Goal: Task Accomplishment & Management: Complete application form

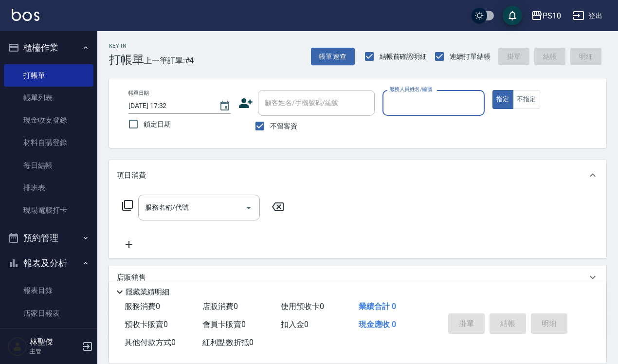
click at [492, 90] on button "指定" at bounding box center [502, 99] width 21 height 19
type button "true"
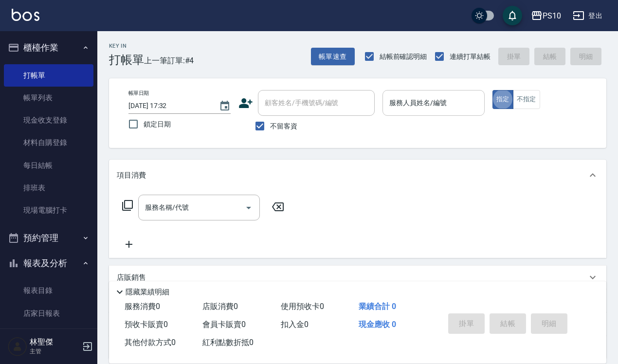
click at [414, 107] on input "服務人員姓名/編號" at bounding box center [433, 102] width 93 height 17
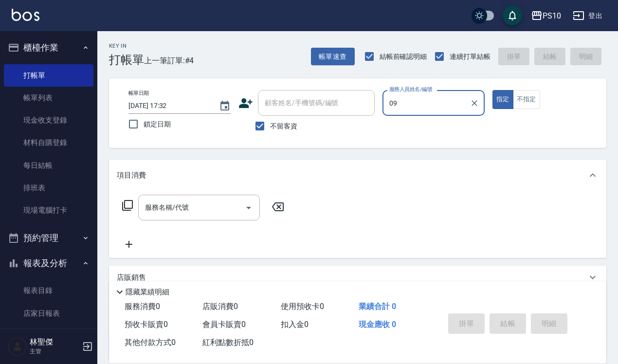
type input "[PERSON_NAME]-09"
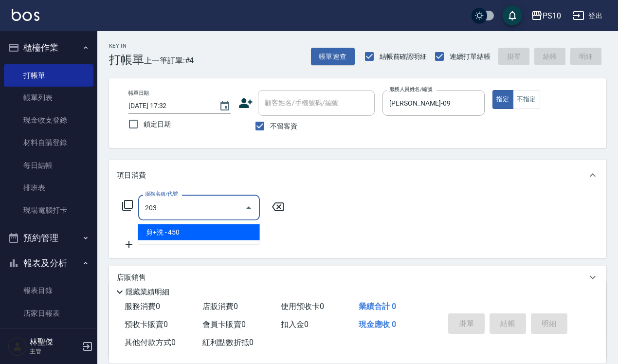
type input "剪+洗(203)"
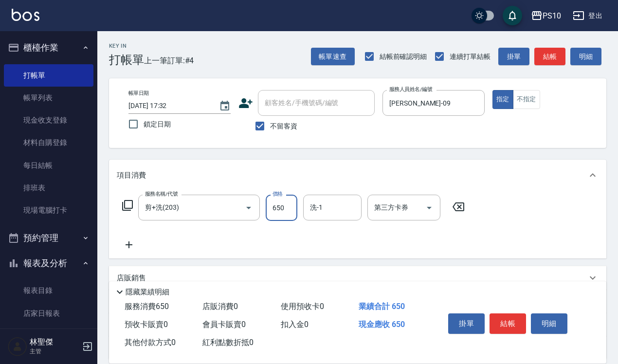
type input "650"
click at [504, 313] on button "結帳" at bounding box center [507, 323] width 36 height 20
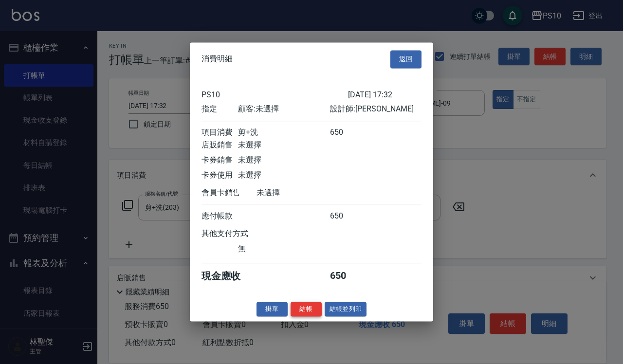
click at [302, 315] on button "結帳" at bounding box center [305, 309] width 31 height 15
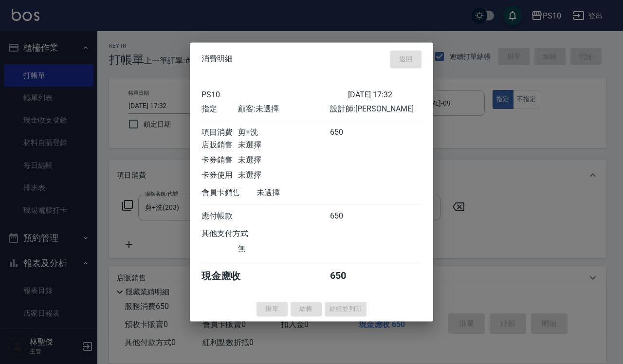
type input "[DATE] 19:00"
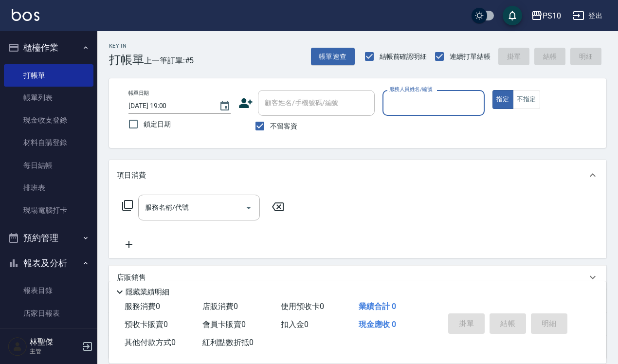
click at [426, 117] on p at bounding box center [433, 121] width 102 height 10
click at [434, 105] on input "服務人員姓名/編號" at bounding box center [433, 102] width 93 height 17
type input "[PERSON_NAME]-09"
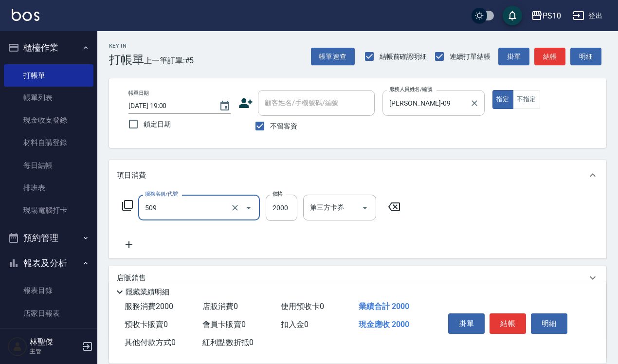
type input "5G長髮(509)"
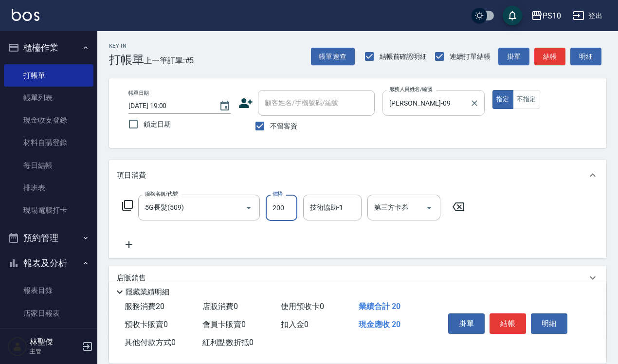
type input "2000"
click at [208, 202] on input "5G長髮(509)" at bounding box center [186, 207] width 86 height 17
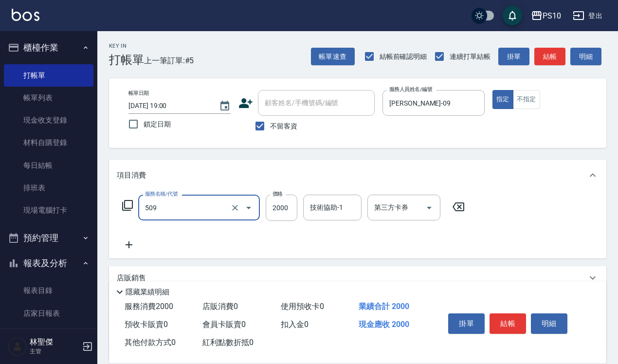
type input "5G長髮(509)"
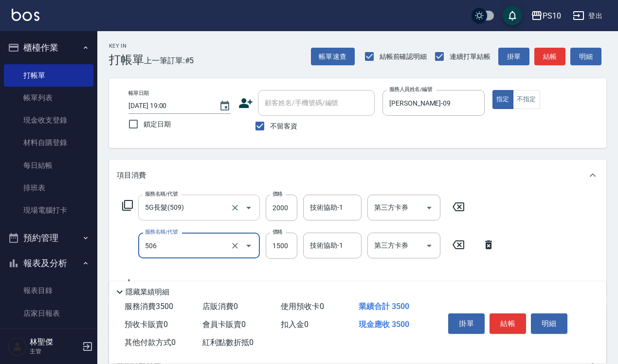
type input "OVC長髮(506)"
type input "1200"
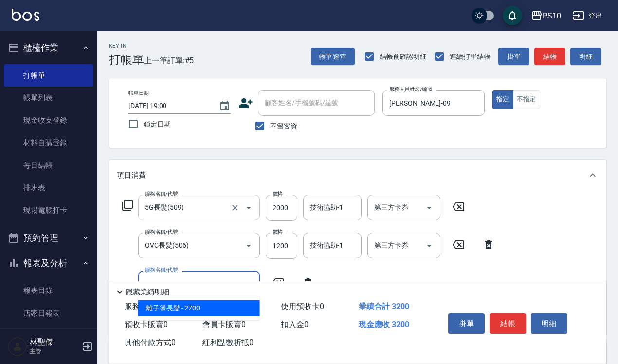
type input "離子燙長髮(306)"
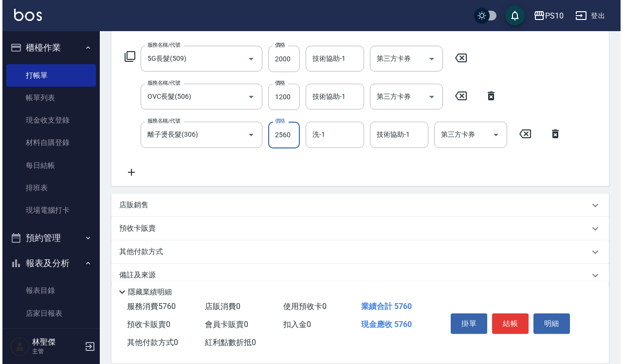
scroll to position [164, 0]
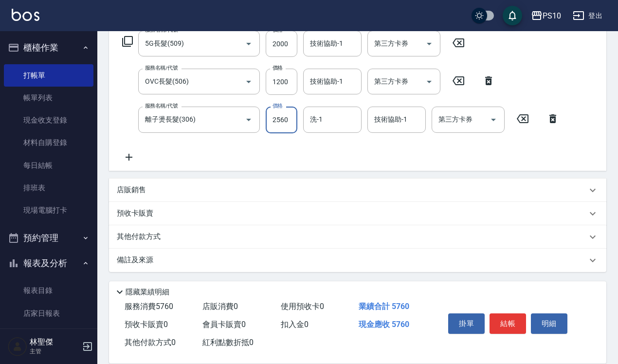
type input "2560"
click at [127, 156] on icon at bounding box center [129, 157] width 24 height 12
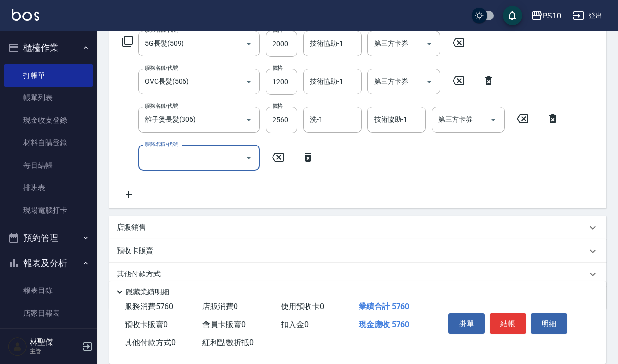
click at [182, 161] on input "服務名稱/代號" at bounding box center [192, 157] width 98 height 17
type input "染髮短髮(401)"
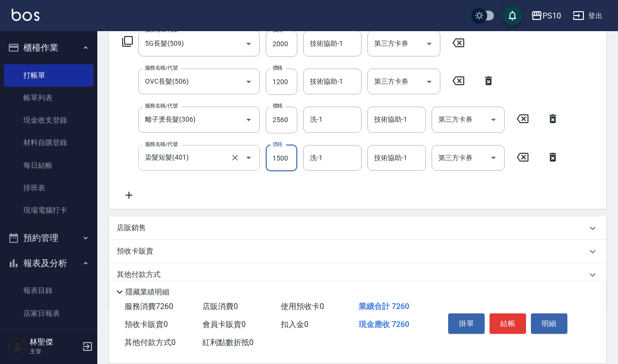
type input "1500"
click at [504, 313] on button "結帳" at bounding box center [507, 323] width 36 height 20
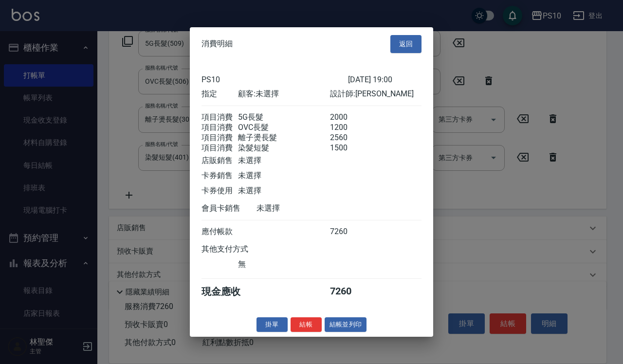
click at [302, 331] on button "結帳" at bounding box center [305, 324] width 31 height 15
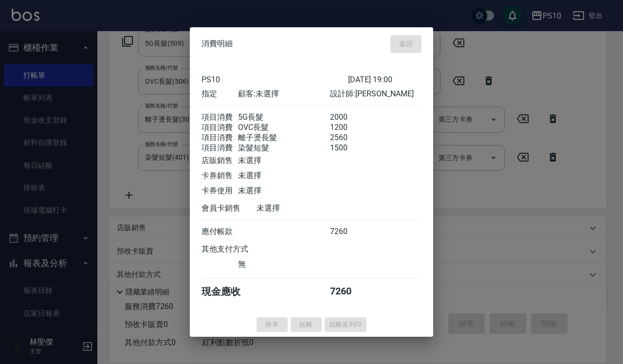
type input "[DATE] 19:25"
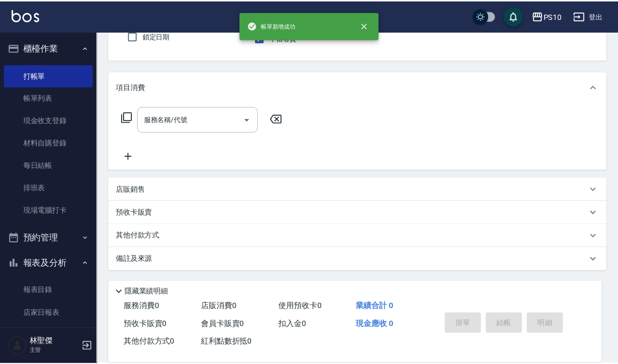
scroll to position [88, 0]
